Goal: Find specific fact: Find specific fact

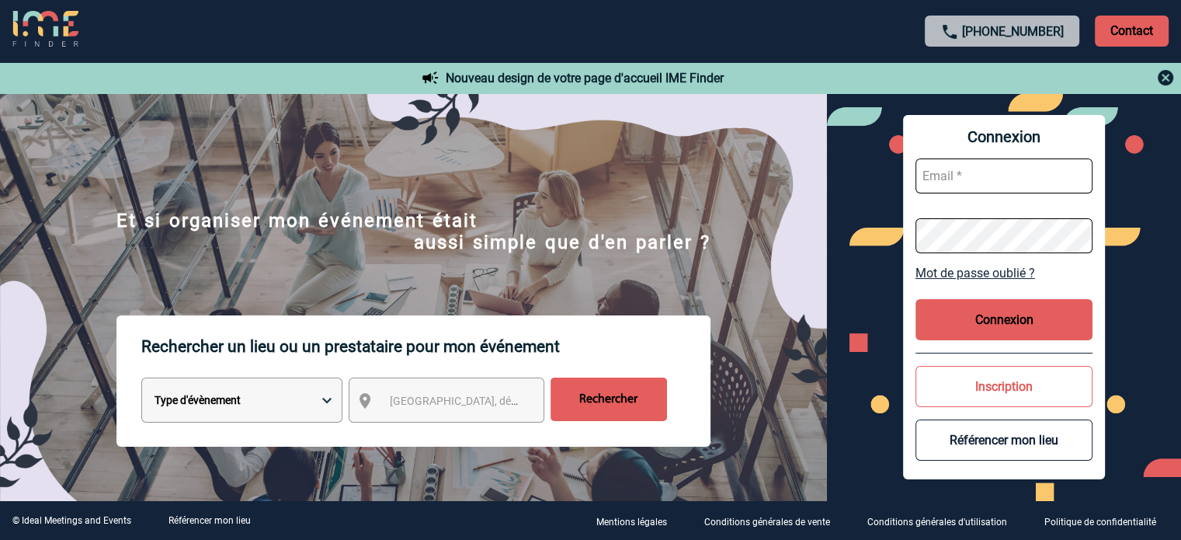
type input "[EMAIL_ADDRESS][DOMAIN_NAME]"
click at [1008, 303] on button "Connexion" at bounding box center [1004, 319] width 177 height 41
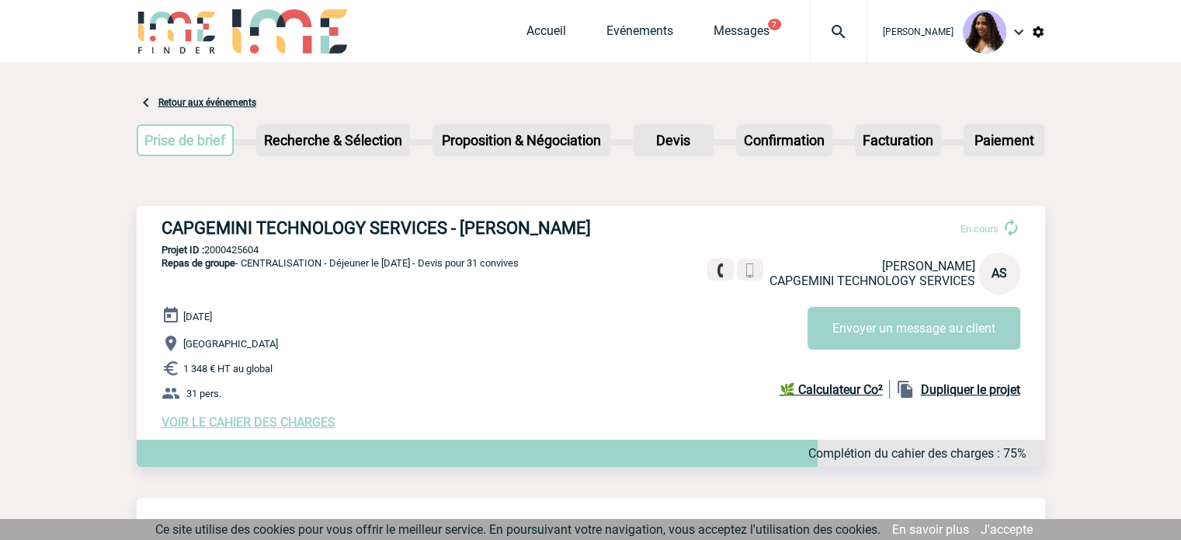
drag, startPoint x: 158, startPoint y: 220, endPoint x: 612, endPoint y: 222, distance: 453.5
click at [612, 222] on div "CAPGEMINI TECHNOLOGY SERVICES - Angelina SALINARDI En cours Angelina SALINARDI …" at bounding box center [591, 324] width 909 height 236
copy h3 "CAPGEMINI TECHNOLOGY SERVICES - Angelina SALINARDI"
drag, startPoint x: 277, startPoint y: 252, endPoint x: 207, endPoint y: 252, distance: 70.7
click at [207, 252] on p "Projet ID : 2000425604" at bounding box center [591, 250] width 909 height 12
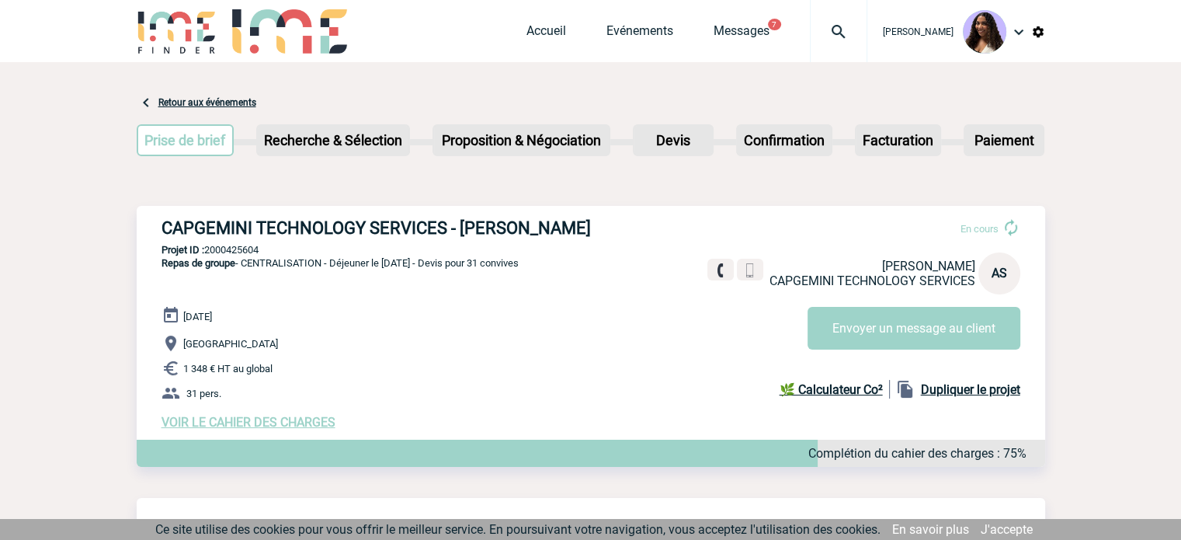
copy p "2000425604"
